Goal: Check status: Check status

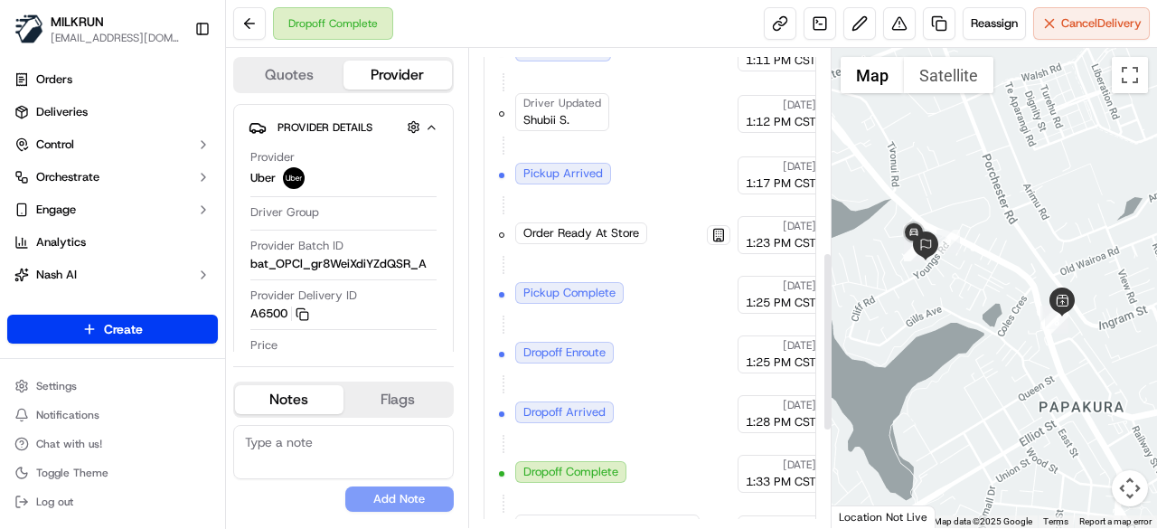
scroll to position [800, 0]
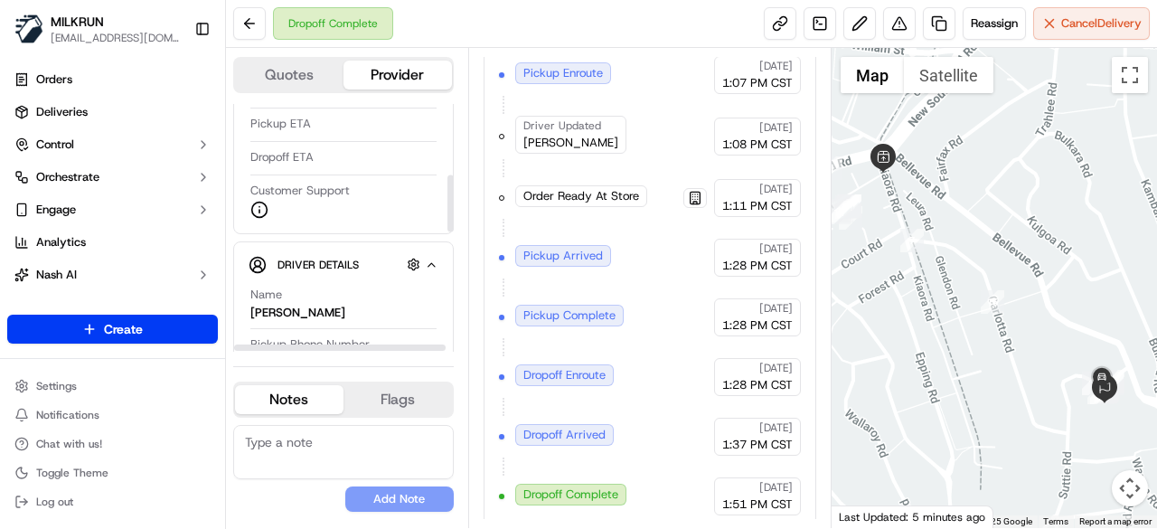
scroll to position [361, 0]
